Goal: Task Accomplishment & Management: Manage account settings

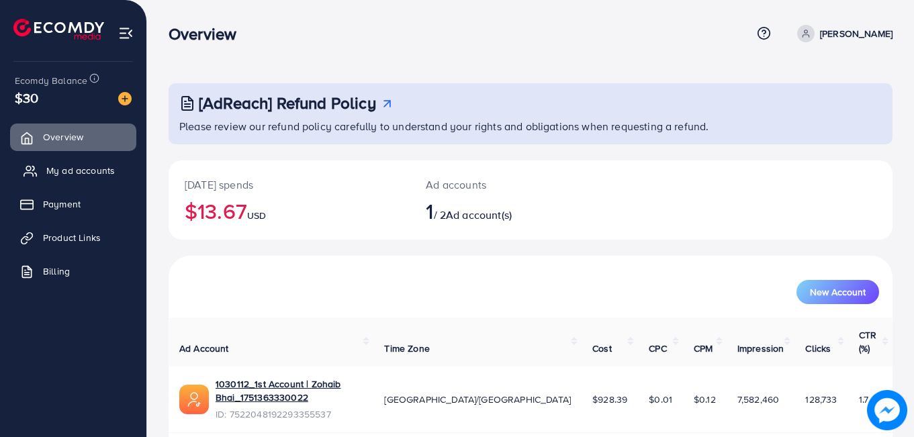
click at [107, 169] on span "My ad accounts" at bounding box center [80, 170] width 68 height 13
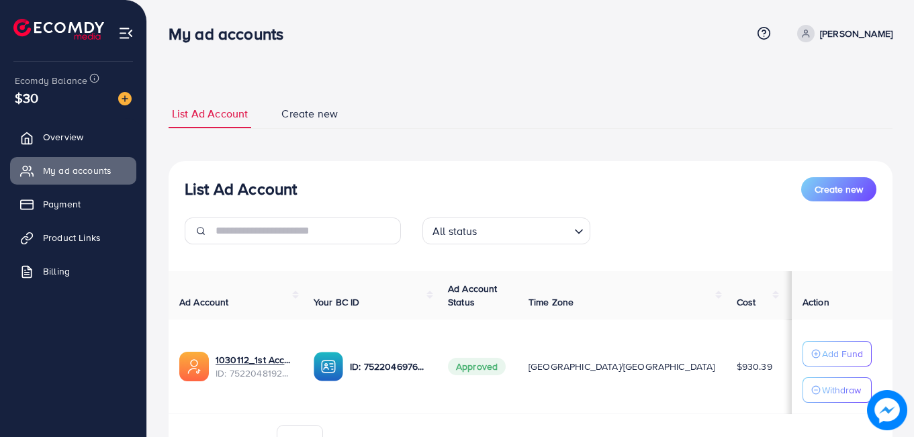
click at [150, 134] on div "List Ad Account Create new List Ad Account Create new All status Loading... Ad …" at bounding box center [530, 255] width 767 height 511
click at [156, 166] on div "List Ad Account Create new List Ad Account Create new All status Loading... Ad …" at bounding box center [530, 255] width 767 height 511
click at [154, 208] on div "List Ad Account Create new List Ad Account Create new All status Loading... Ad …" at bounding box center [530, 255] width 767 height 511
click at [152, 244] on div "List Ad Account Create new List Ad Account Create new All status Loading... Ad …" at bounding box center [530, 255] width 767 height 511
click at [154, 275] on div "List Ad Account Create new List Ad Account Create new All status Loading... Ad …" at bounding box center [530, 255] width 767 height 511
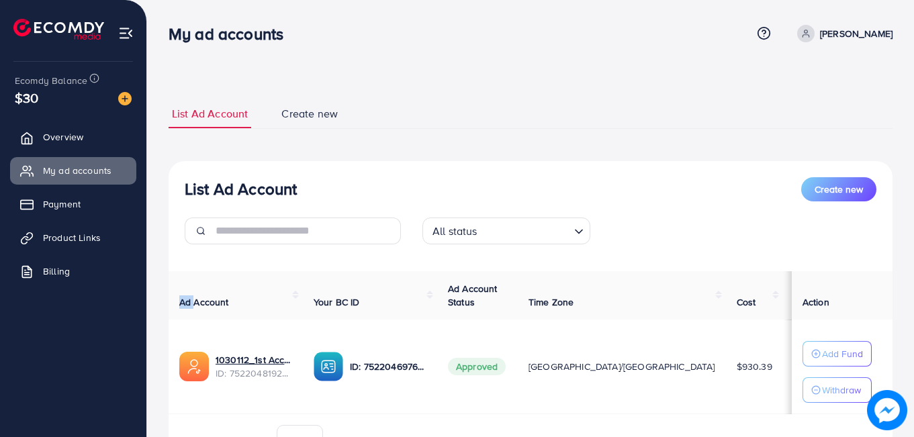
click at [154, 275] on div "List Ad Account Create new List Ad Account Create new All status Loading... Ad …" at bounding box center [530, 255] width 767 height 511
click at [157, 238] on div "List Ad Account Create new List Ad Account Create new All status Loading... Ad …" at bounding box center [530, 255] width 767 height 511
click at [152, 211] on div "List Ad Account Create new List Ad Account Create new All status Loading... Ad …" at bounding box center [530, 255] width 767 height 511
click at [152, 169] on div "List Ad Account Create new List Ad Account Create new All status Loading... Ad …" at bounding box center [530, 255] width 767 height 511
click at [155, 132] on div "List Ad Account Create new List Ad Account Create new All status Loading... Ad …" at bounding box center [530, 255] width 767 height 511
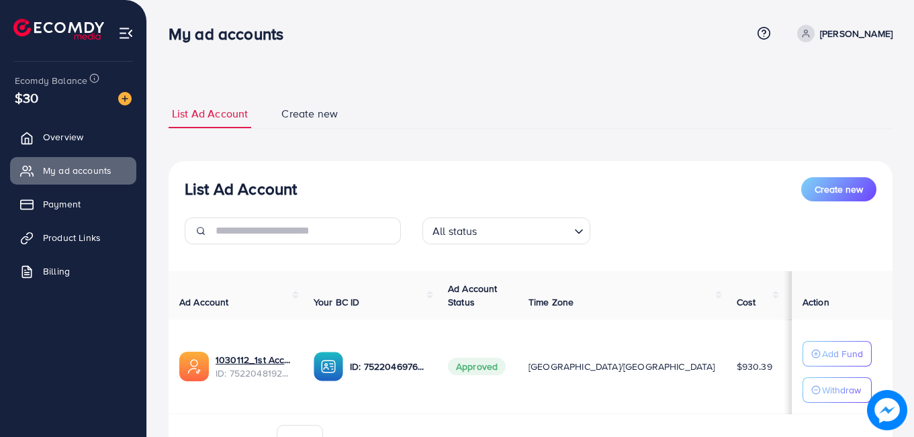
click at [395, 95] on div "List Ad Account Create new List Ad Account Create new All status Loading... Ad …" at bounding box center [531, 286] width 724 height 406
click at [85, 130] on span "Overview" at bounding box center [66, 136] width 40 height 13
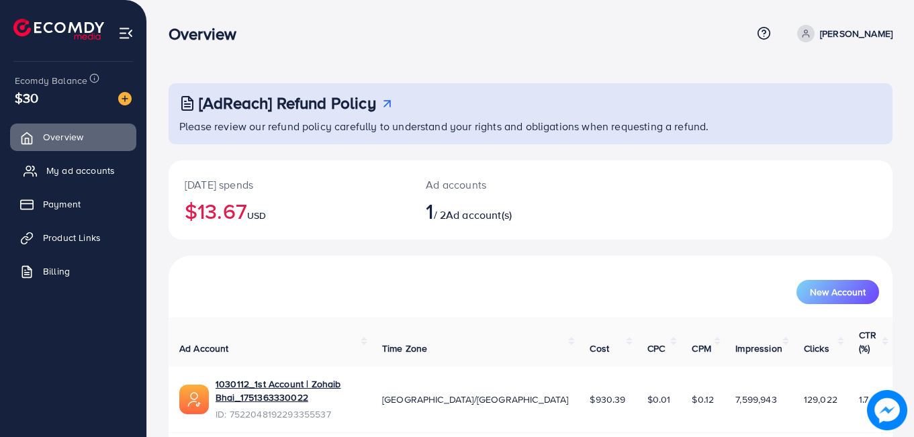
click at [80, 170] on span "My ad accounts" at bounding box center [80, 170] width 68 height 13
